Goal: Navigation & Orientation: Find specific page/section

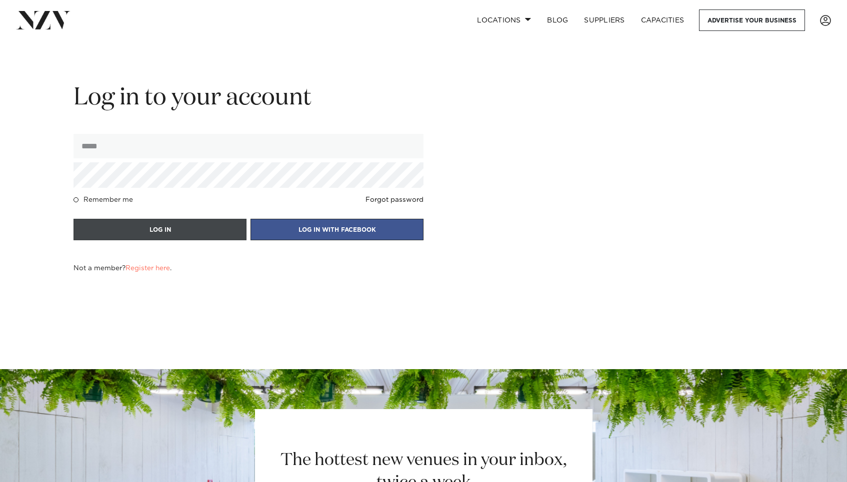
type input "**********"
click at [214, 228] on button "LOG IN" at bounding box center [159, 229] width 173 height 21
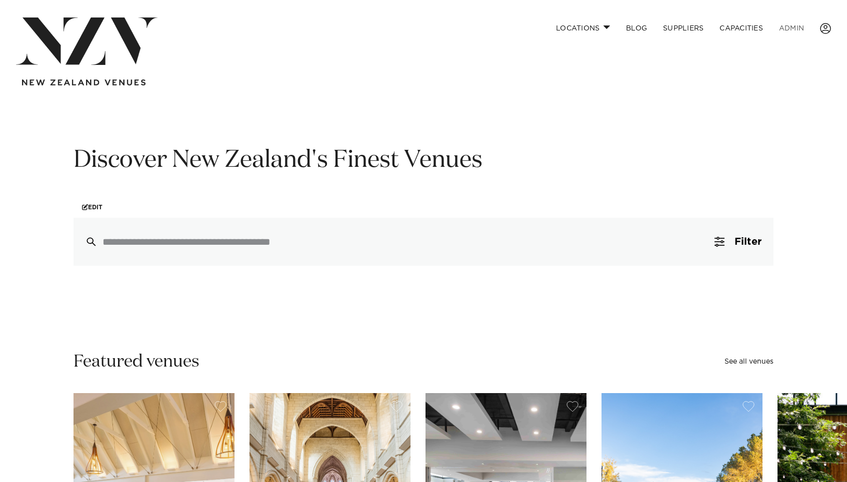
click at [801, 30] on link "ADMIN" at bounding box center [791, 27] width 41 height 21
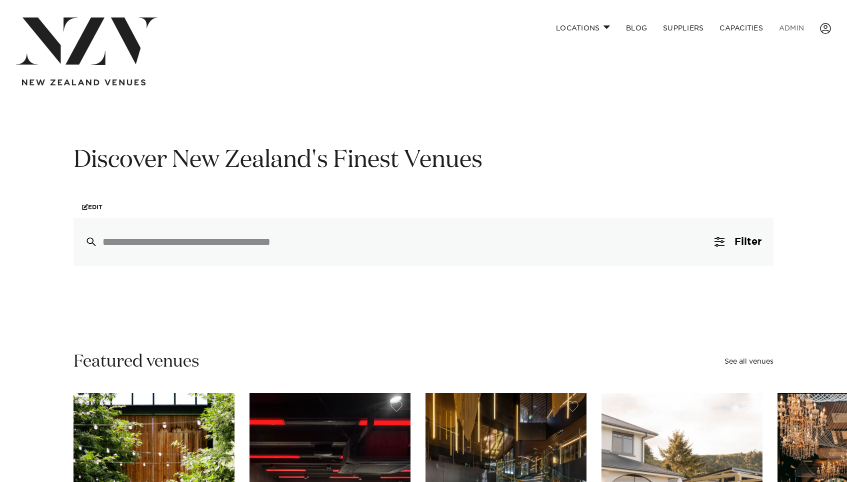
click at [796, 29] on link "ADMIN" at bounding box center [791, 27] width 41 height 21
